Goal: Task Accomplishment & Management: Complete application form

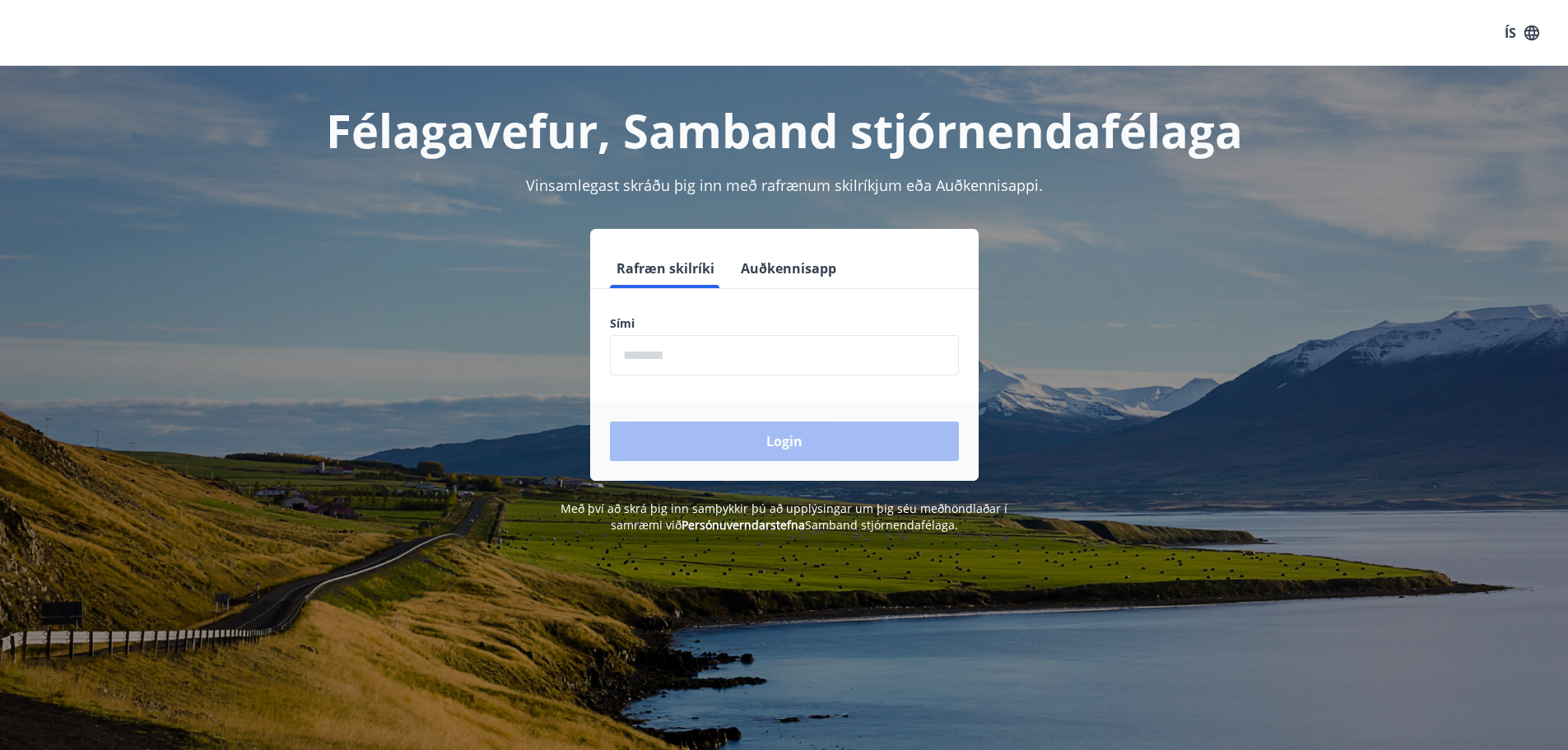
click at [695, 343] on input "phone" at bounding box center [784, 355] width 349 height 40
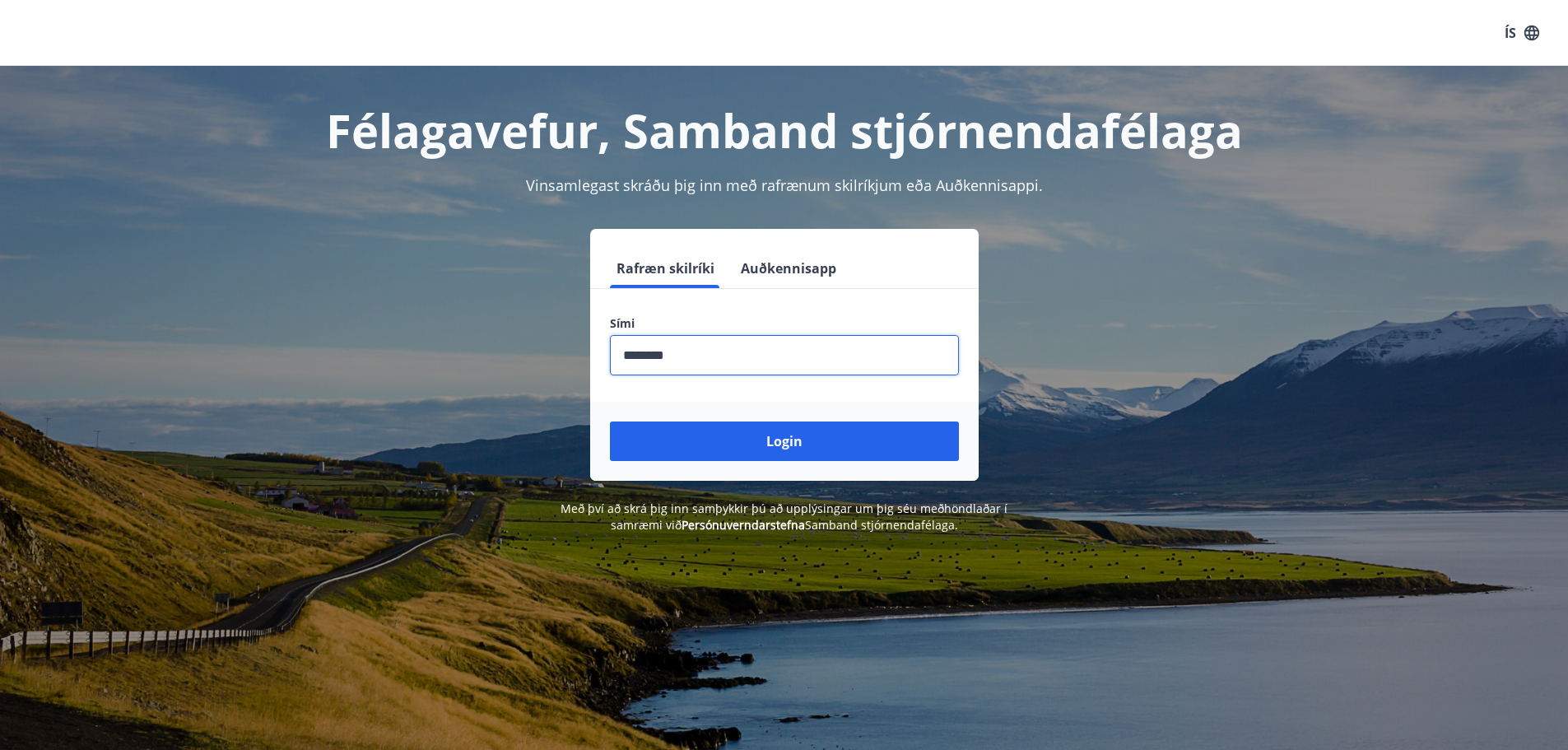
click at [654, 357] on input "phone" at bounding box center [784, 355] width 349 height 40
click at [649, 356] on input "phone" at bounding box center [784, 355] width 349 height 40
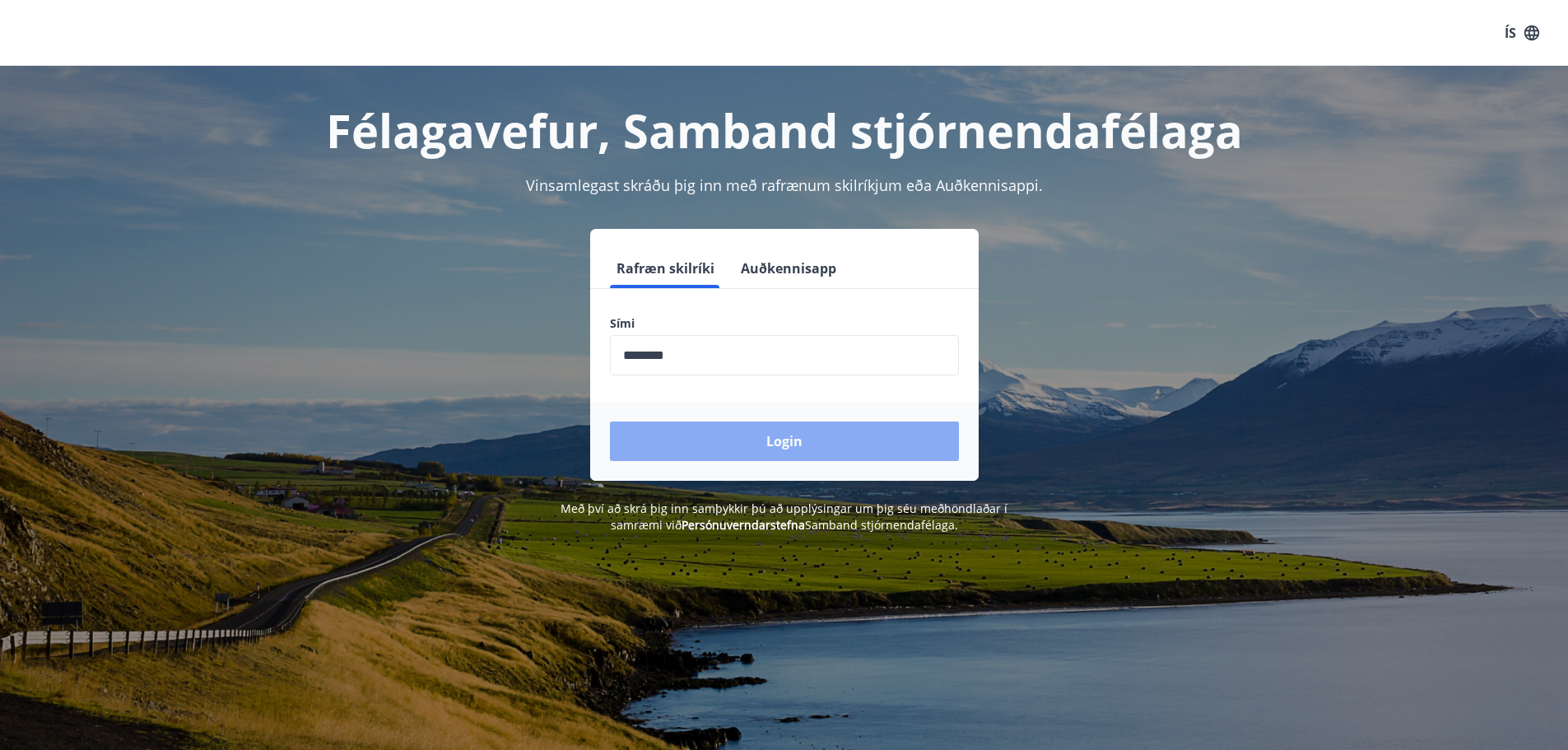
click at [835, 429] on button "Login" at bounding box center [784, 441] width 349 height 40
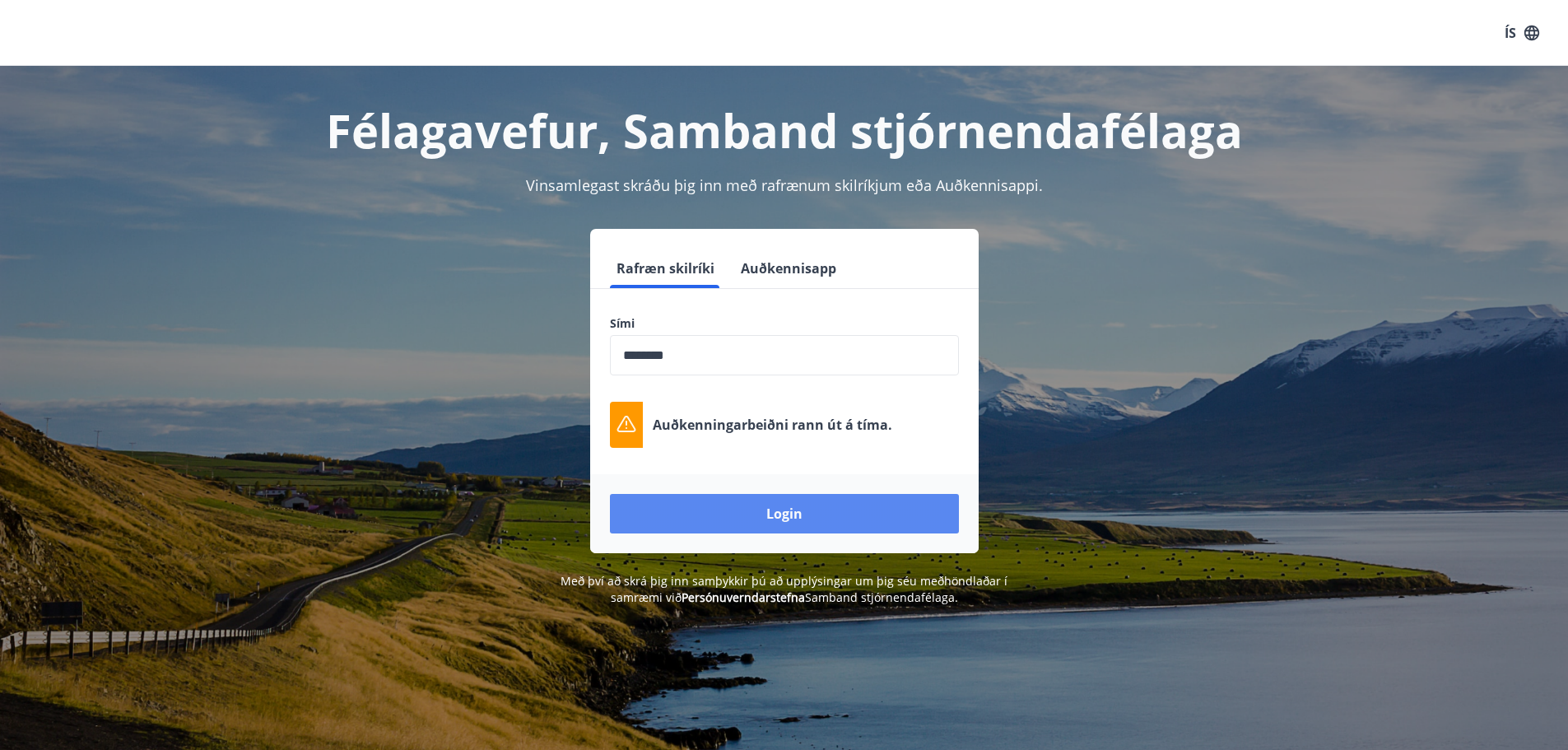
click at [787, 510] on button "Login" at bounding box center [784, 513] width 349 height 40
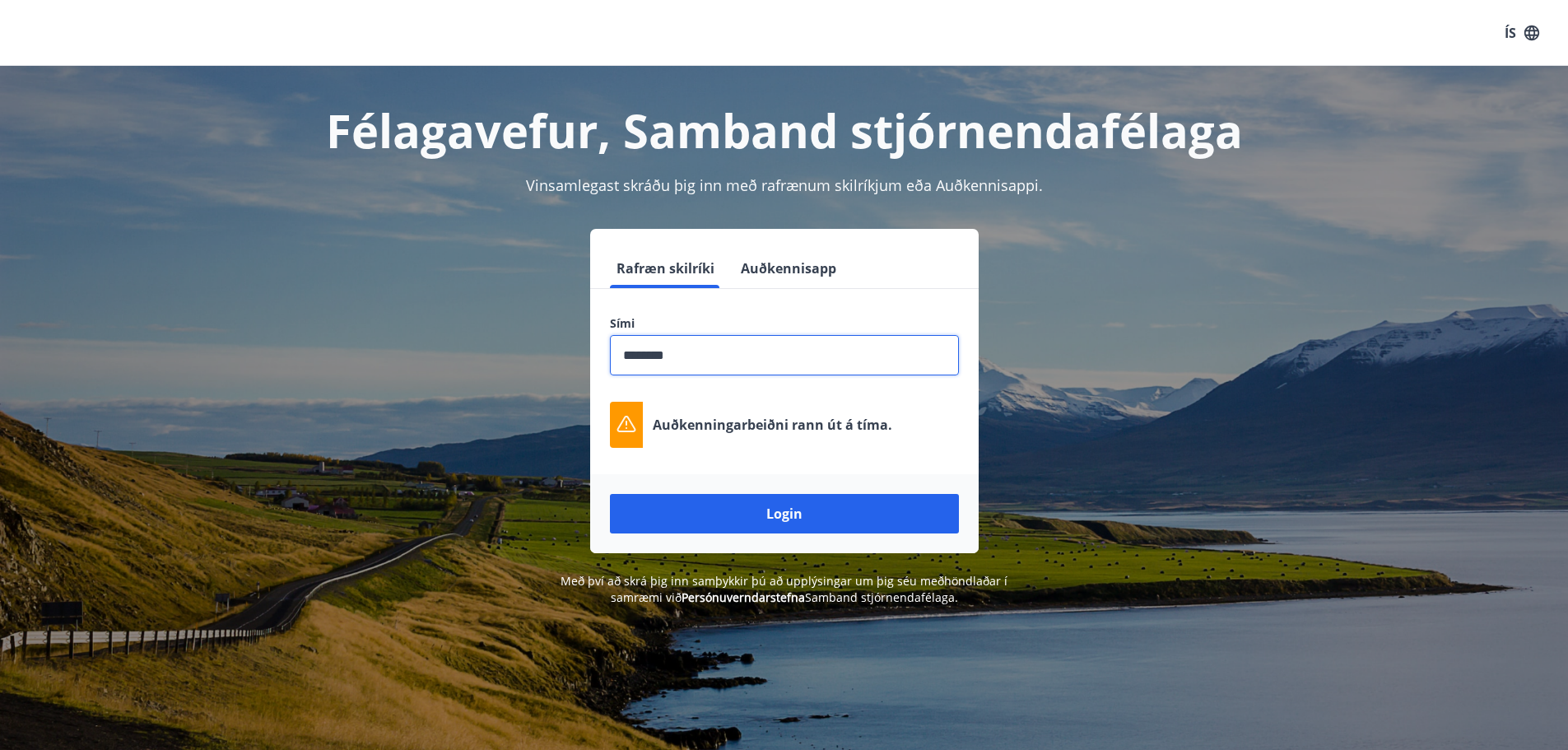
drag, startPoint x: 712, startPoint y: 360, endPoint x: 715, endPoint y: 380, distance: 20.2
click at [711, 359] on input "phone" at bounding box center [784, 355] width 349 height 40
click at [777, 517] on button "Login" at bounding box center [784, 513] width 349 height 40
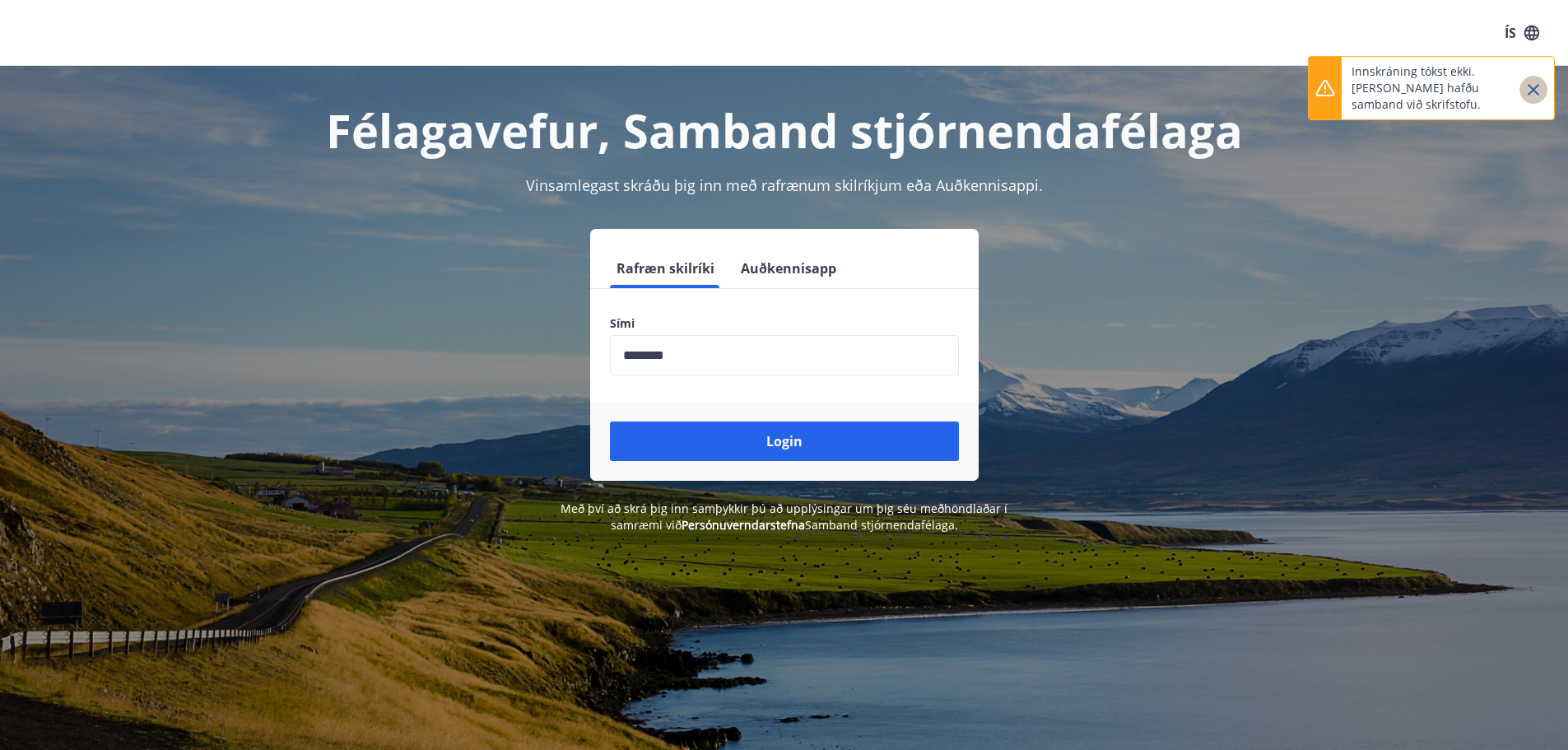
click at [1535, 85] on icon "Close" at bounding box center [1534, 90] width 19 height 19
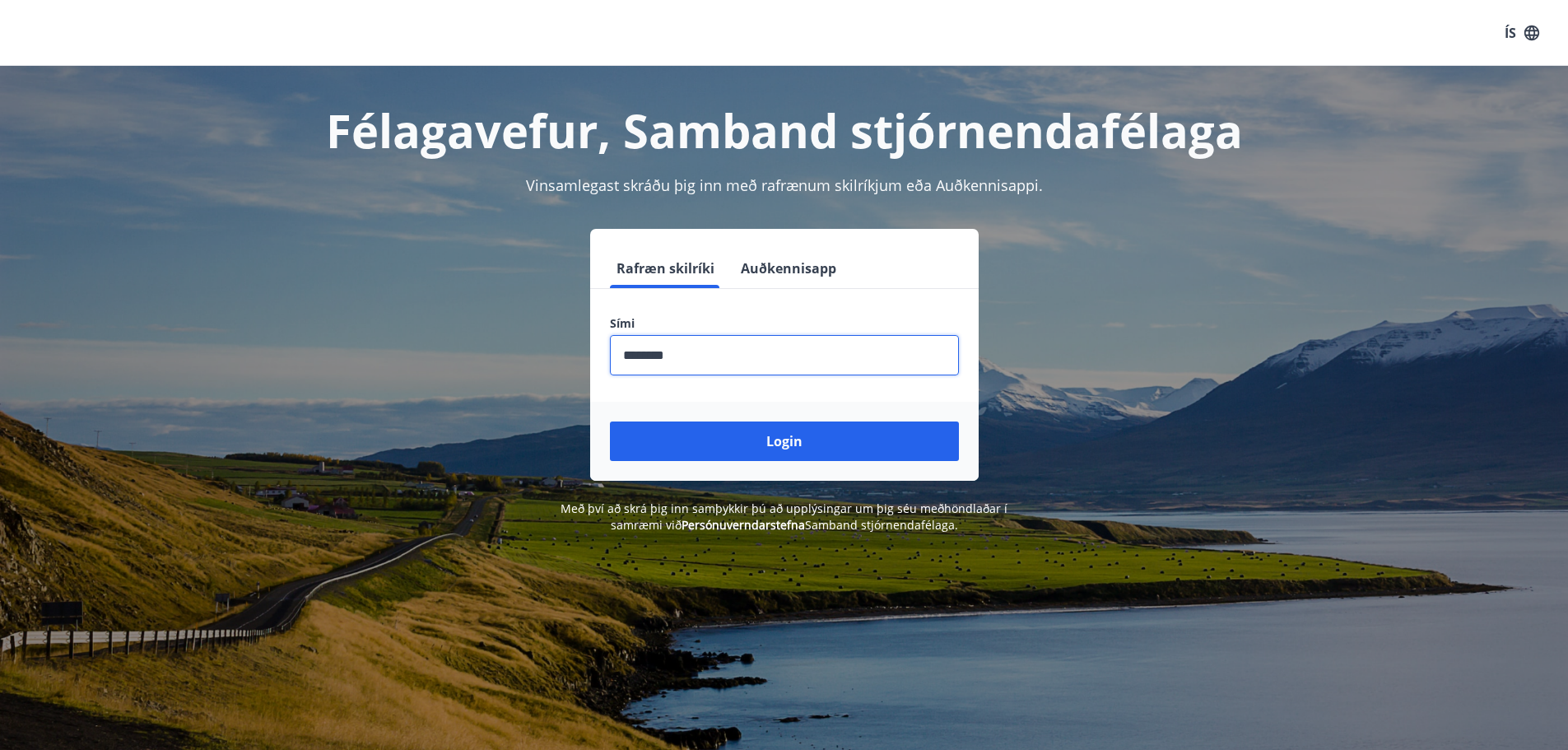
click at [725, 354] on input "phone" at bounding box center [784, 355] width 349 height 40
click at [654, 355] on input "phone" at bounding box center [784, 355] width 349 height 40
click at [650, 357] on input "phone" at bounding box center [784, 355] width 349 height 40
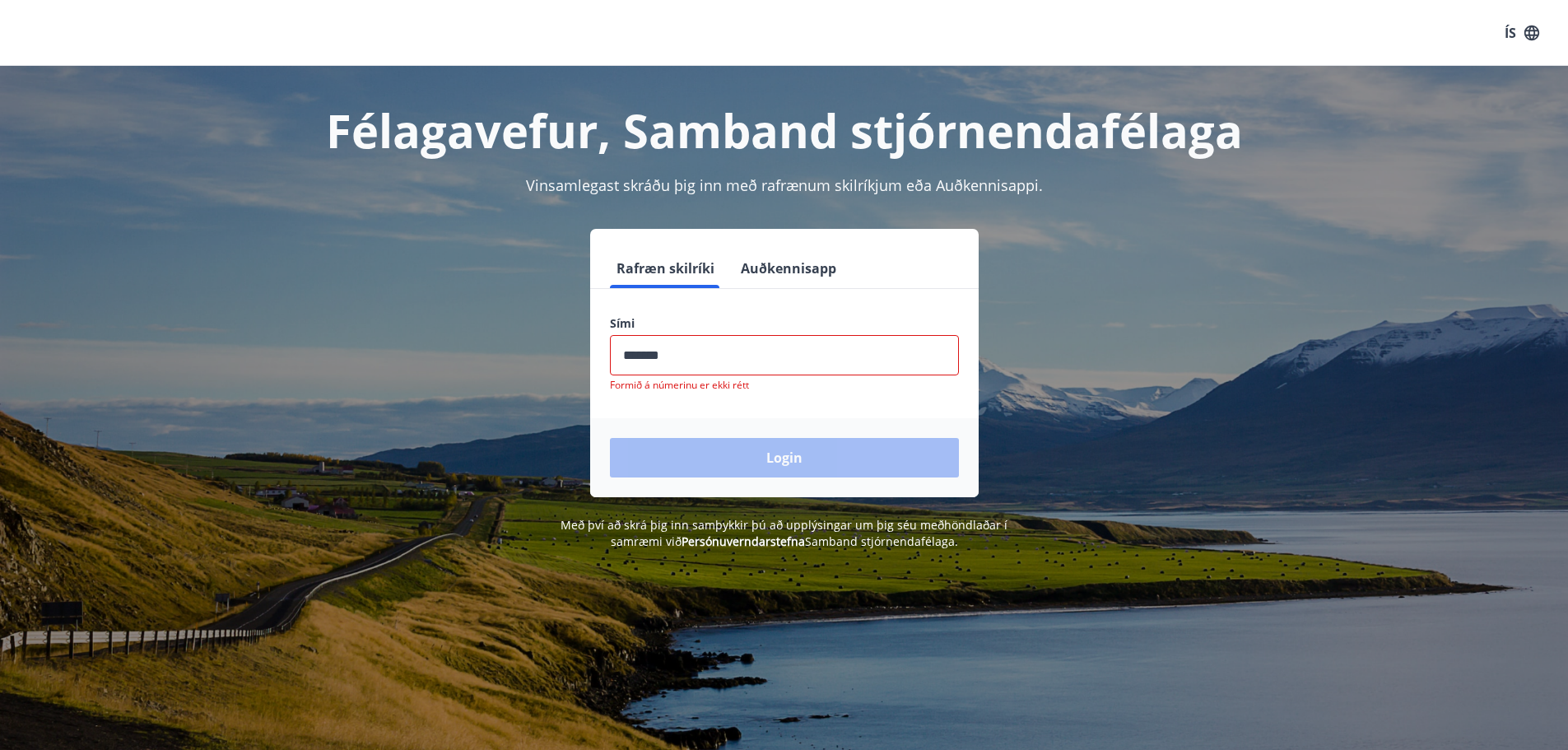
type input "********"
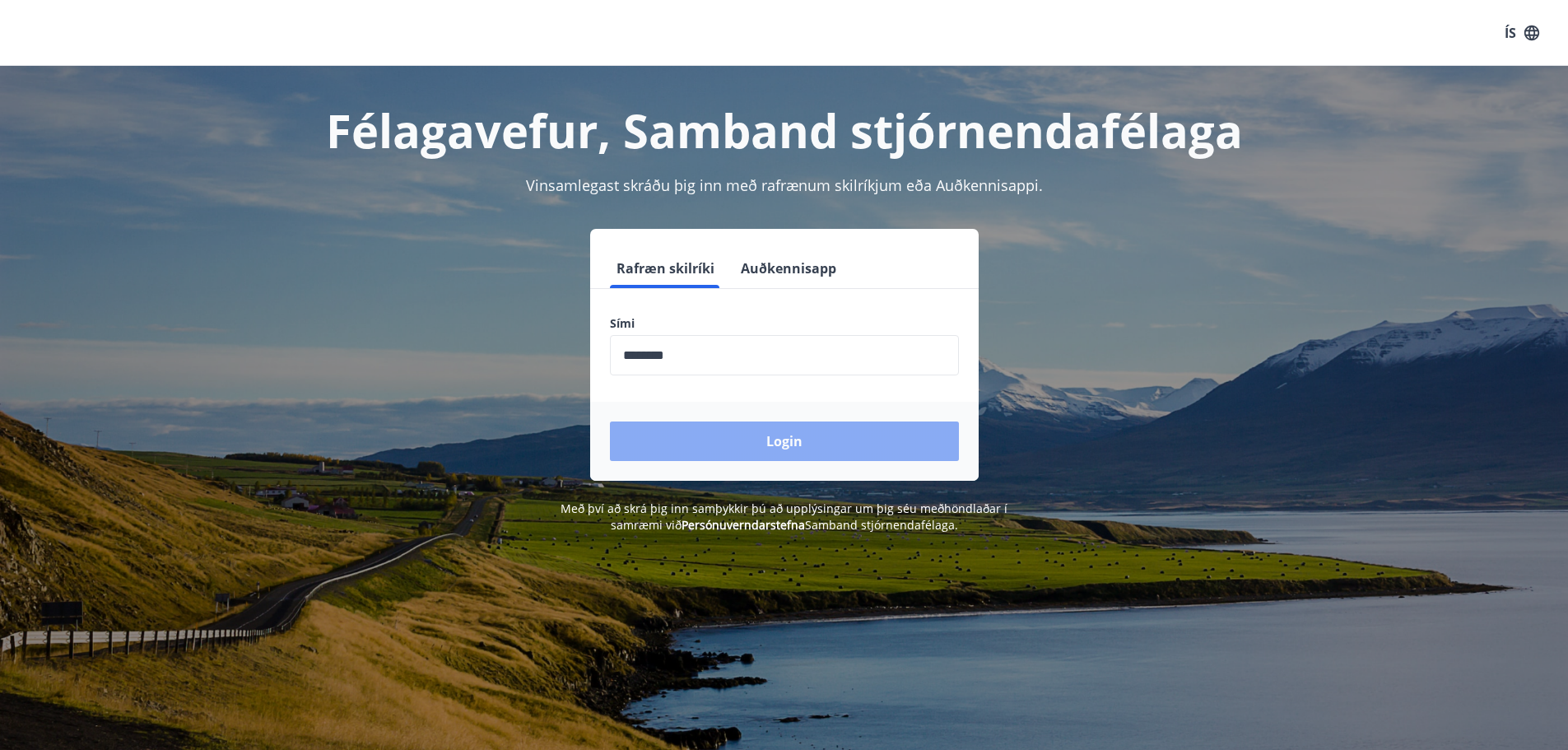
click at [801, 436] on button "Login" at bounding box center [784, 441] width 349 height 40
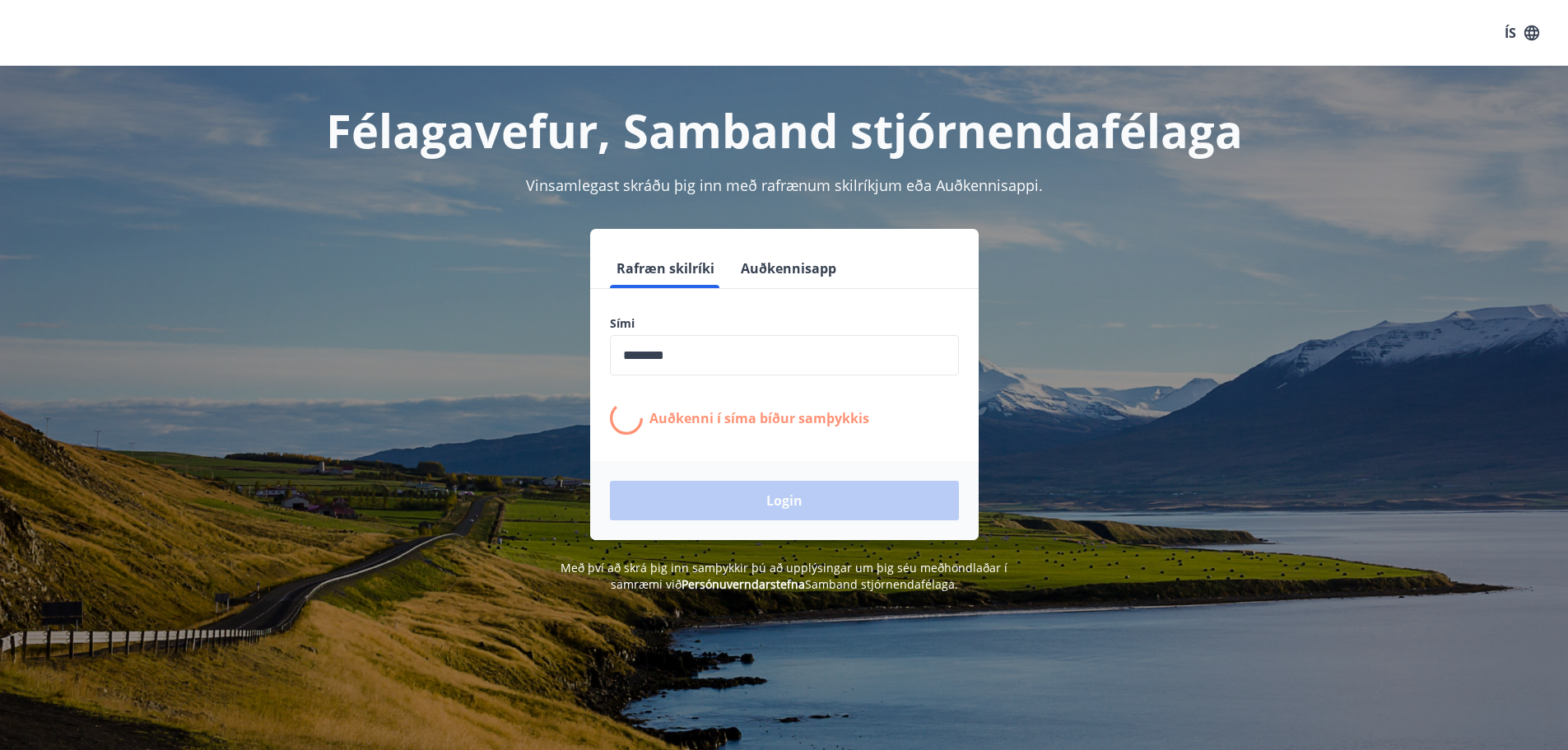
click at [801, 436] on form "Rafræn skilríki Auðkennisapp Sími ​ Auðkenni í síma bíður samþykkis Login" at bounding box center [784, 394] width 388 height 292
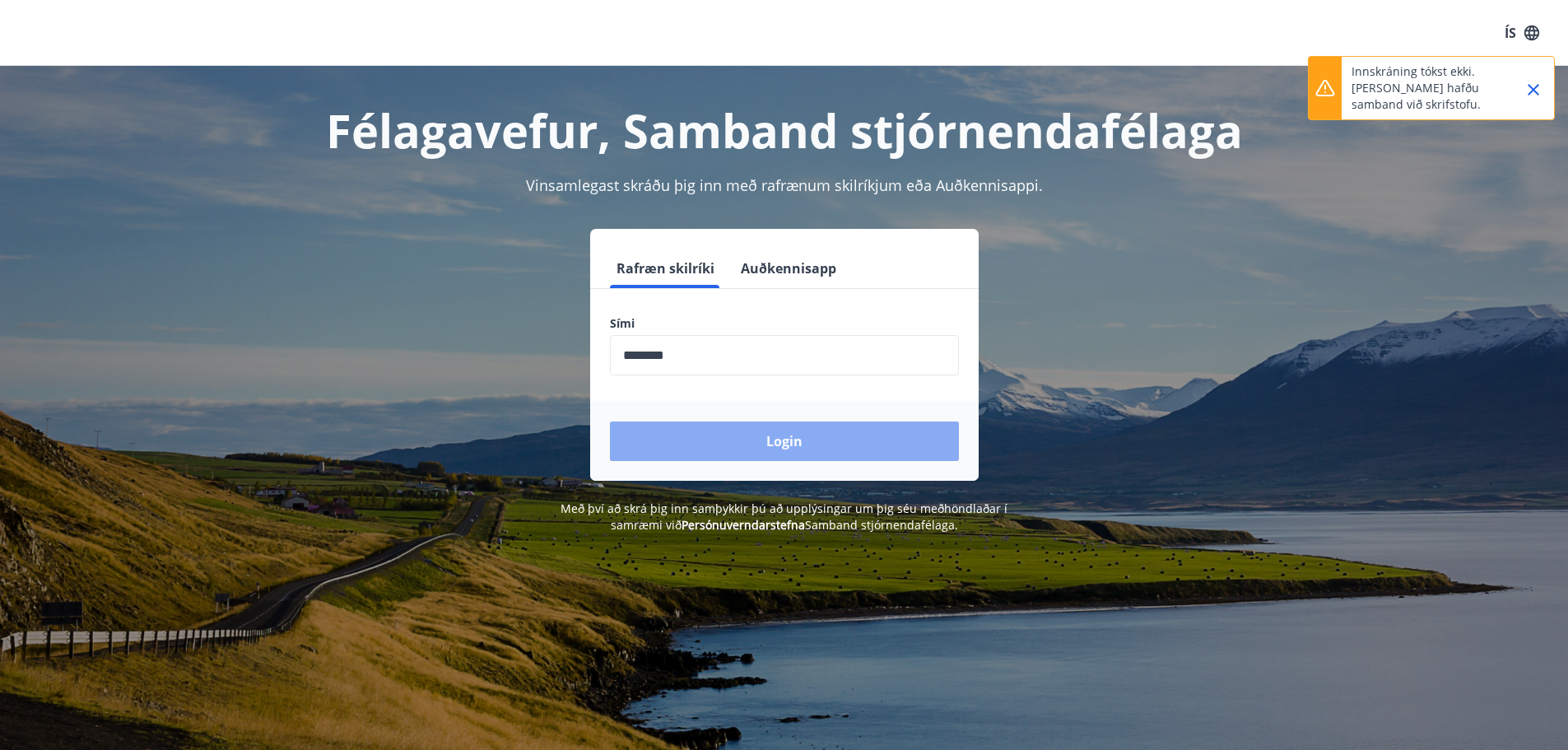
click at [801, 436] on button "Login" at bounding box center [784, 441] width 349 height 40
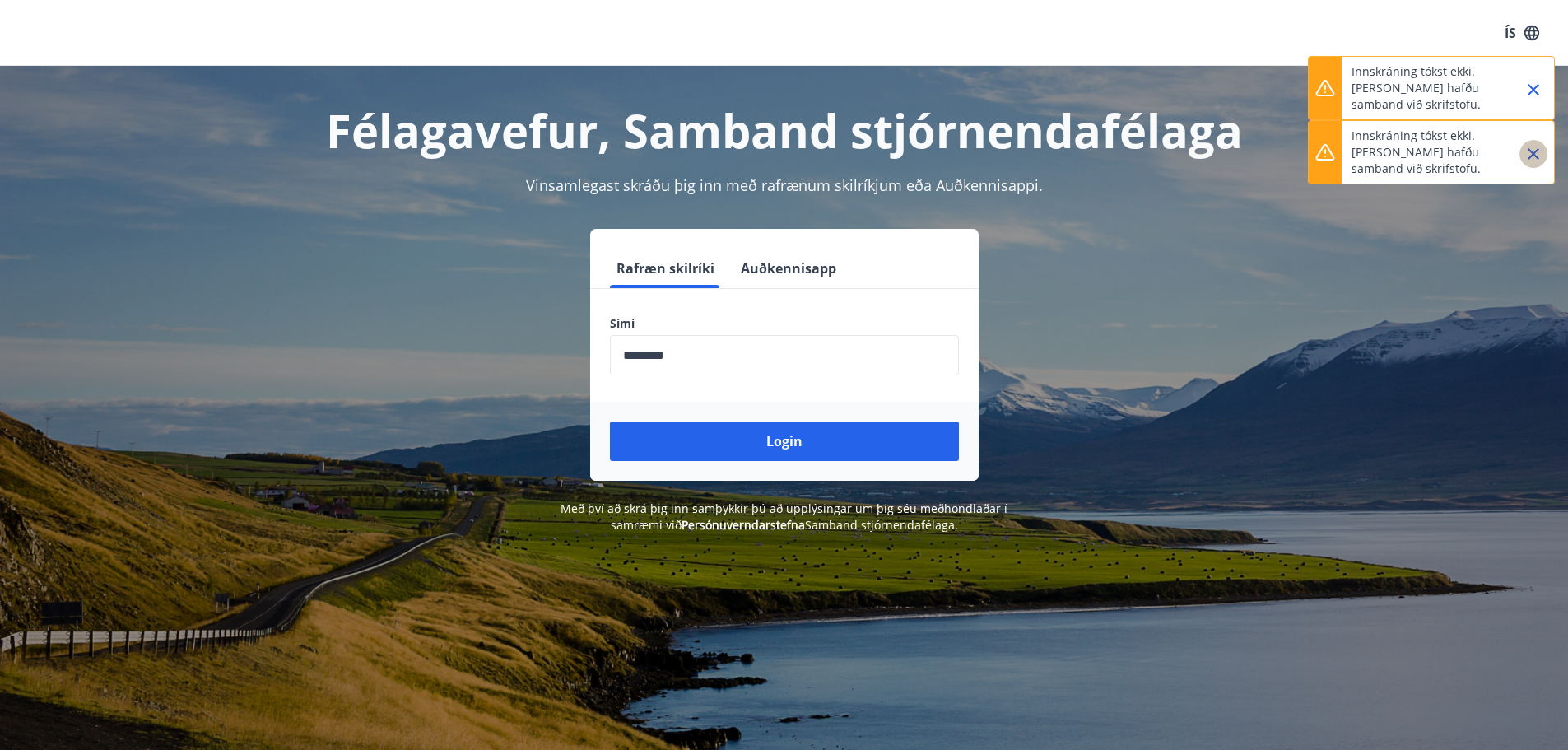
drag, startPoint x: 1536, startPoint y: 151, endPoint x: 1535, endPoint y: 119, distance: 32.0
click at [1535, 149] on icon "Close" at bounding box center [1534, 154] width 19 height 19
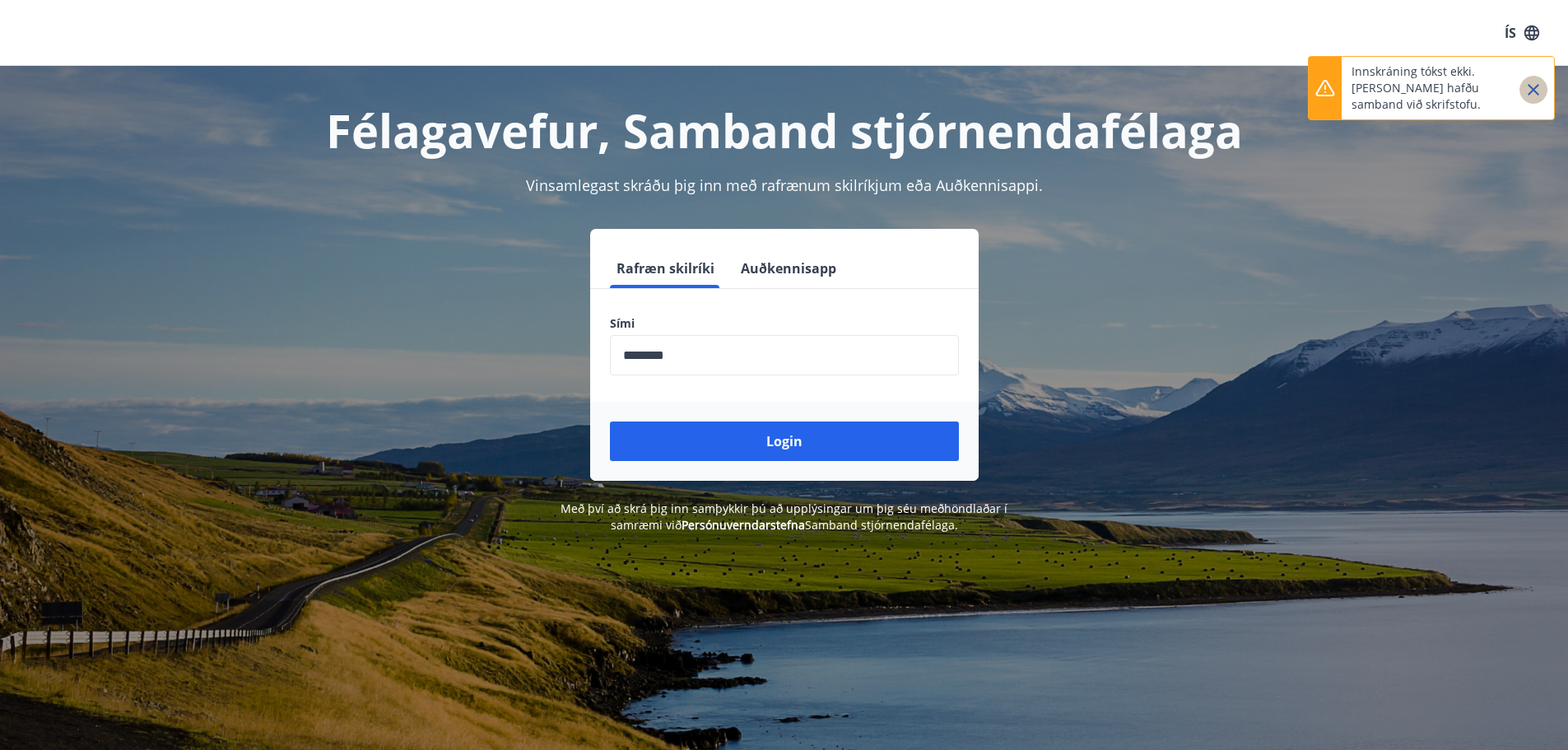
click at [1540, 80] on icon "Close" at bounding box center [1534, 90] width 19 height 19
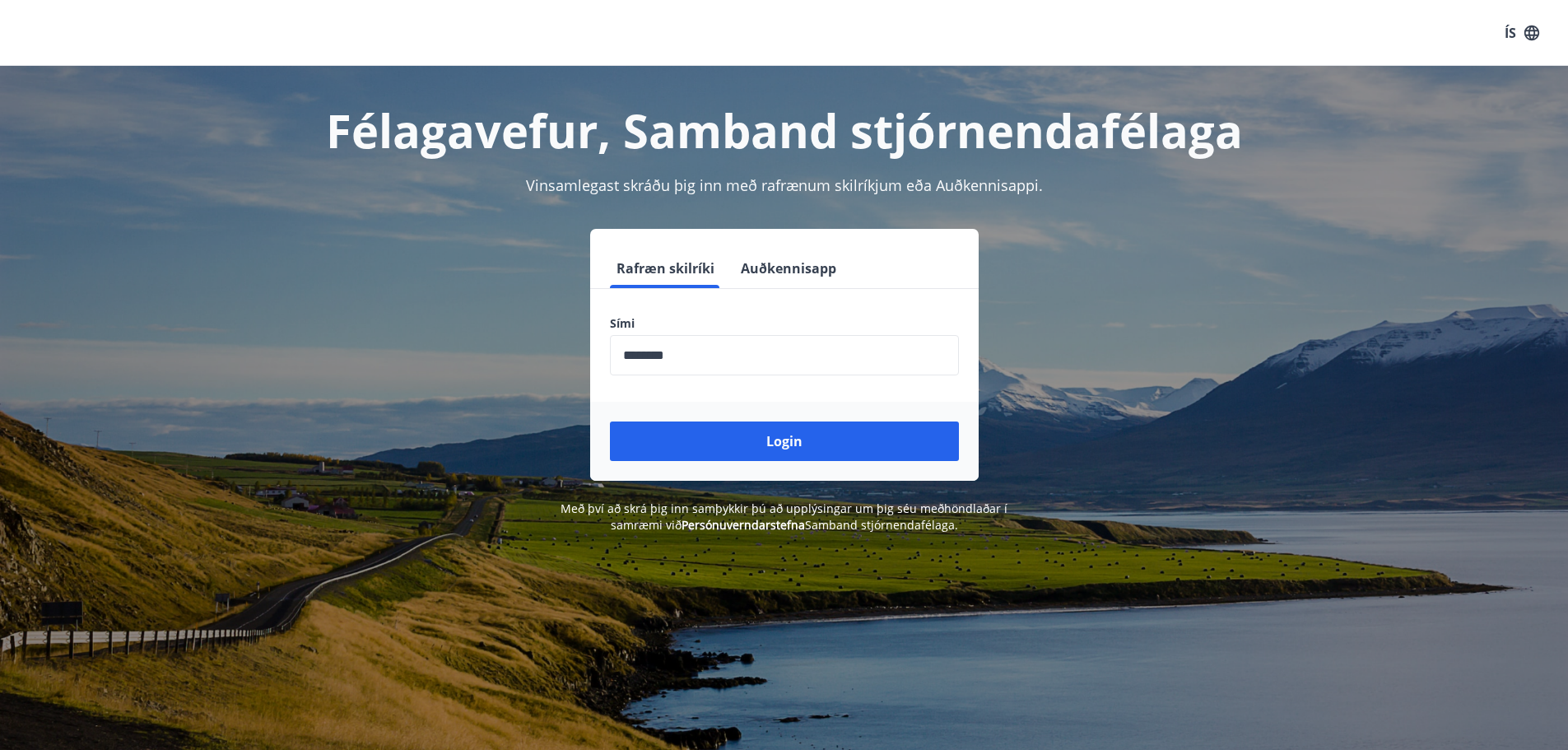
drag, startPoint x: 212, startPoint y: 213, endPoint x: 226, endPoint y: 221, distance: 16.1
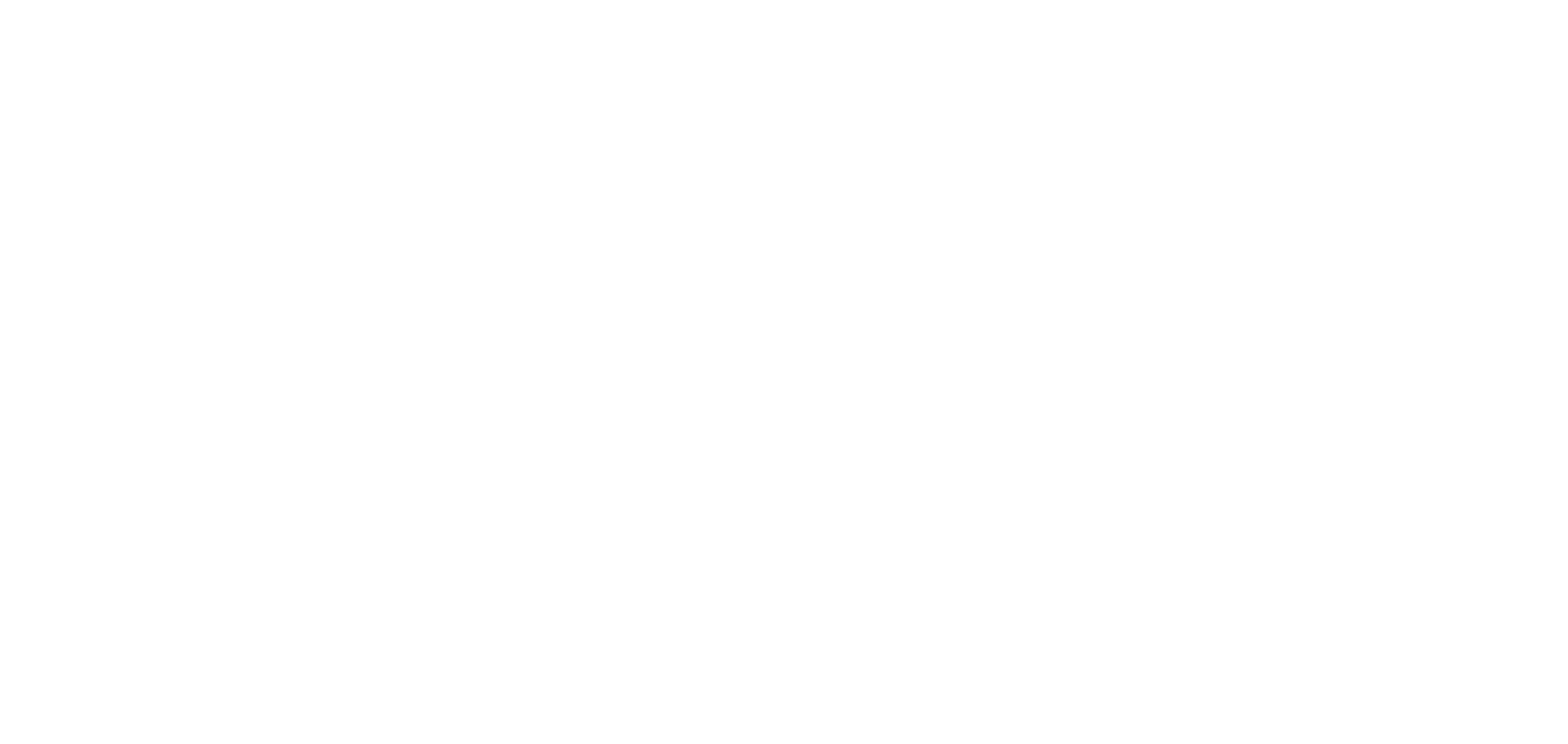
drag, startPoint x: 506, startPoint y: 224, endPoint x: 526, endPoint y: 211, distance: 23.9
